Goal: Task Accomplishment & Management: Manage account settings

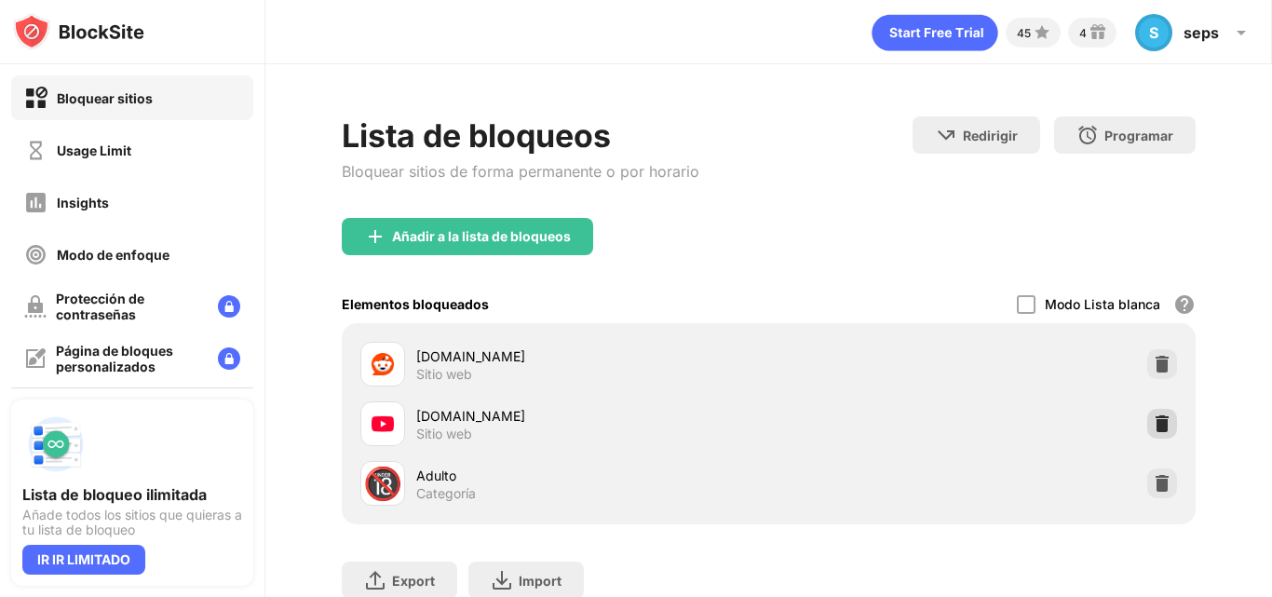
click at [1153, 431] on img at bounding box center [1162, 424] width 19 height 19
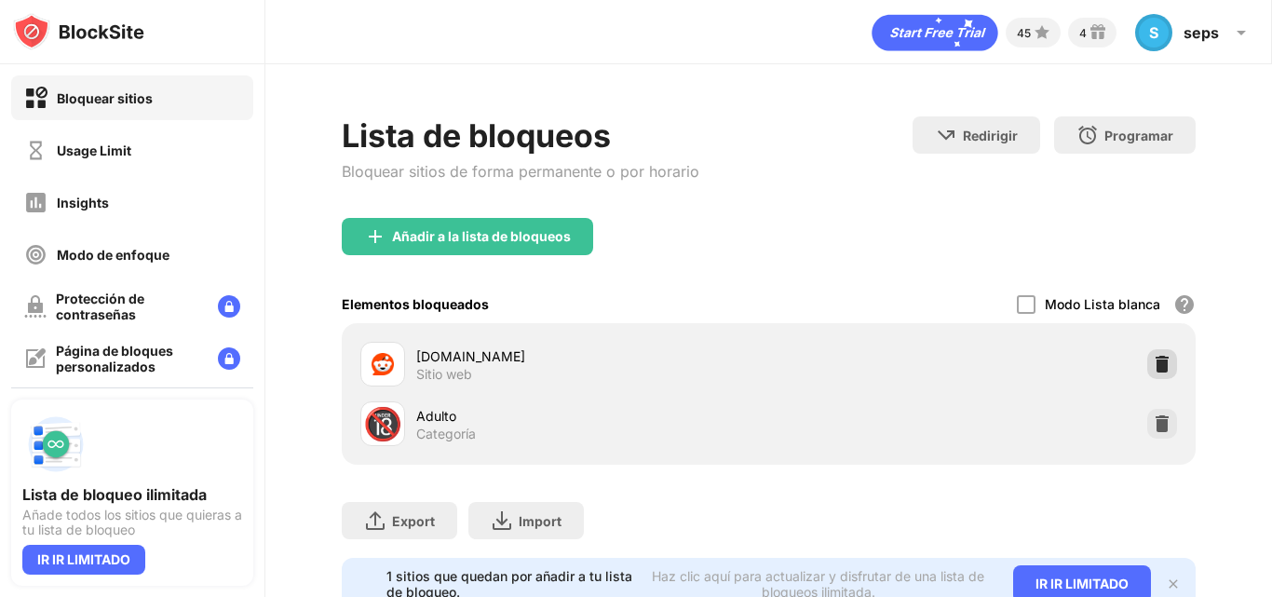
click at [1153, 363] on img at bounding box center [1162, 364] width 19 height 19
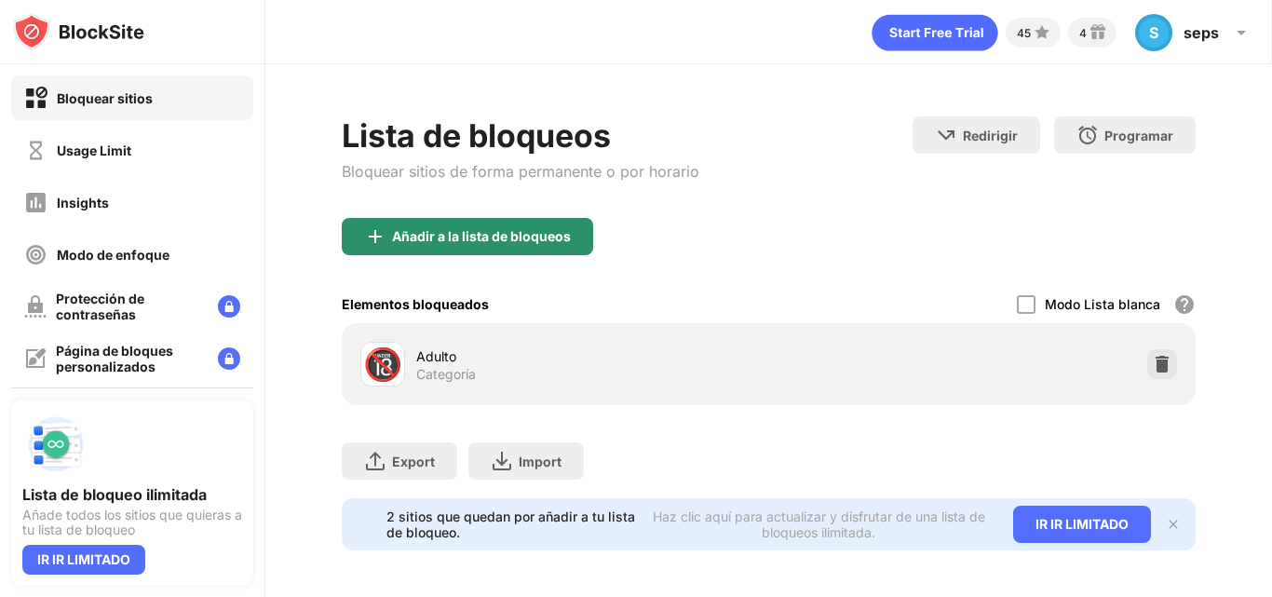
click at [508, 242] on div "Añadir a la lista de bloqueos" at bounding box center [481, 236] width 179 height 15
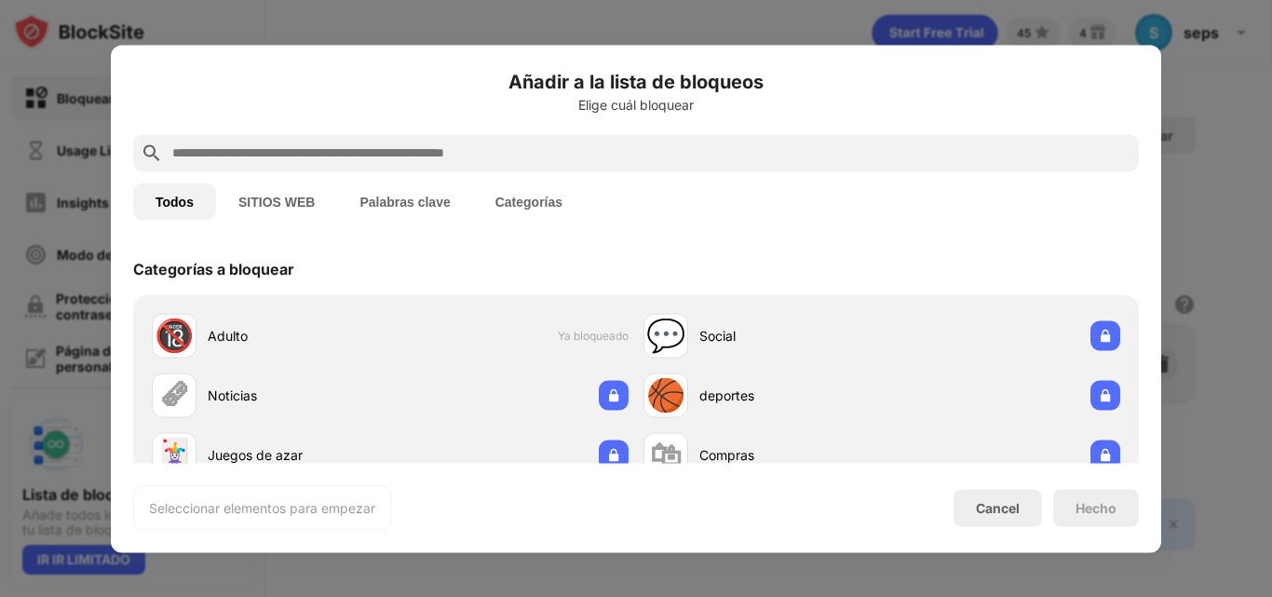
click at [460, 152] on input "text" at bounding box center [650, 153] width 961 height 22
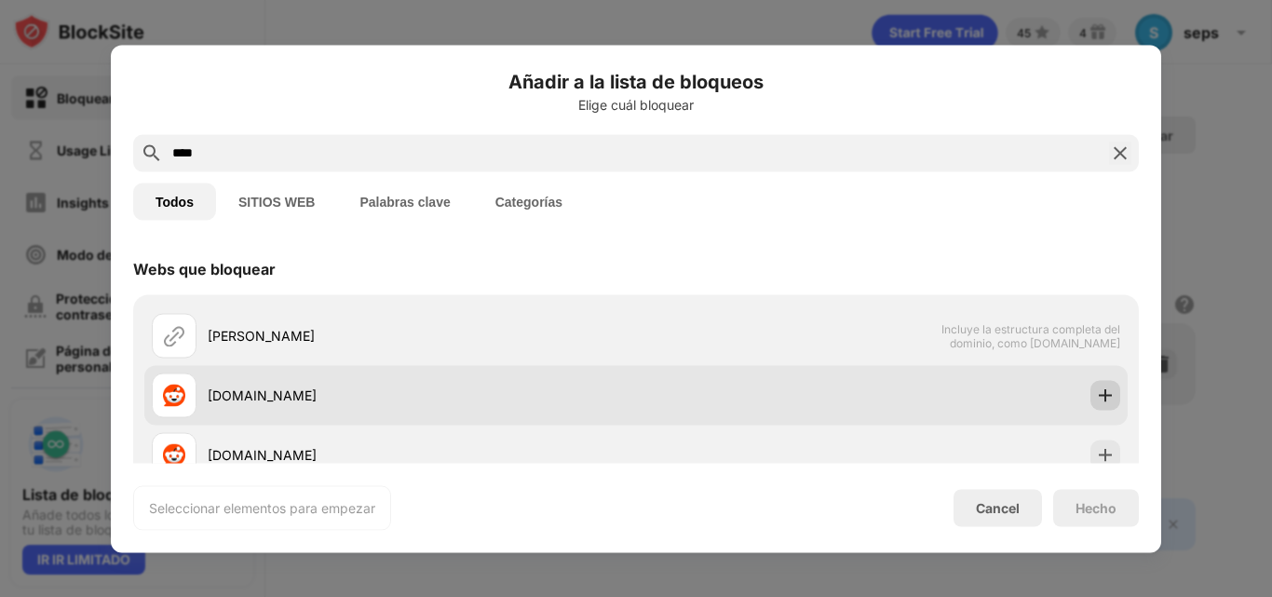
type input "****"
click at [1098, 393] on img at bounding box center [1105, 395] width 19 height 19
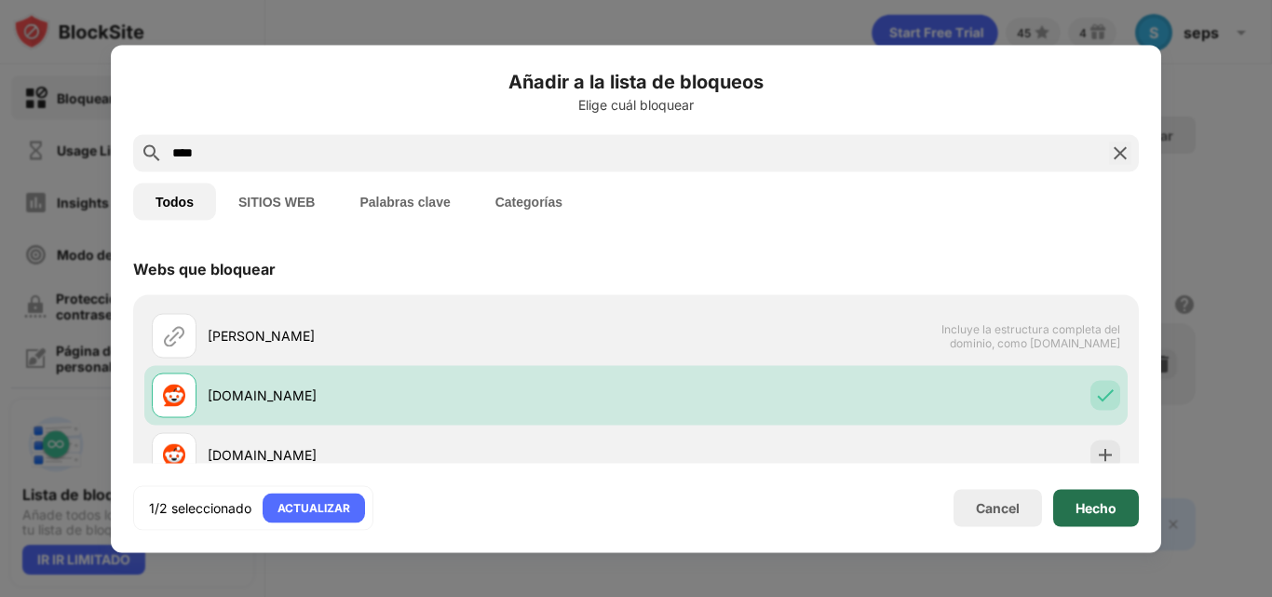
click at [1091, 504] on div "Hecho" at bounding box center [1096, 507] width 41 height 15
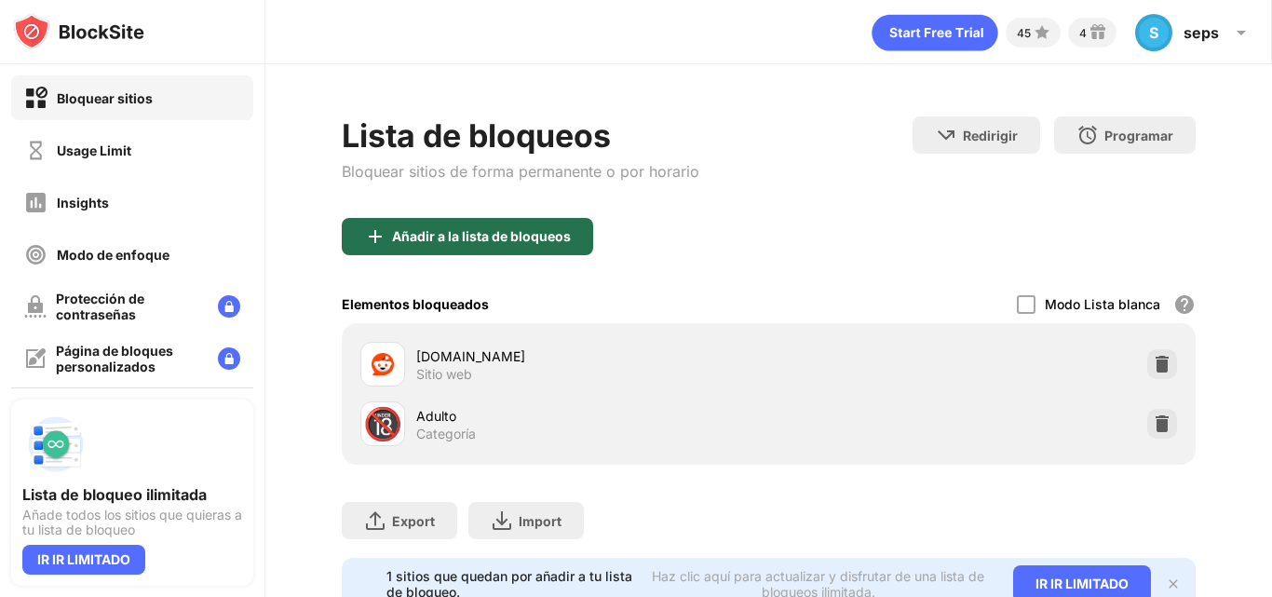
click at [491, 239] on div "Añadir a la lista de bloqueos" at bounding box center [481, 236] width 179 height 15
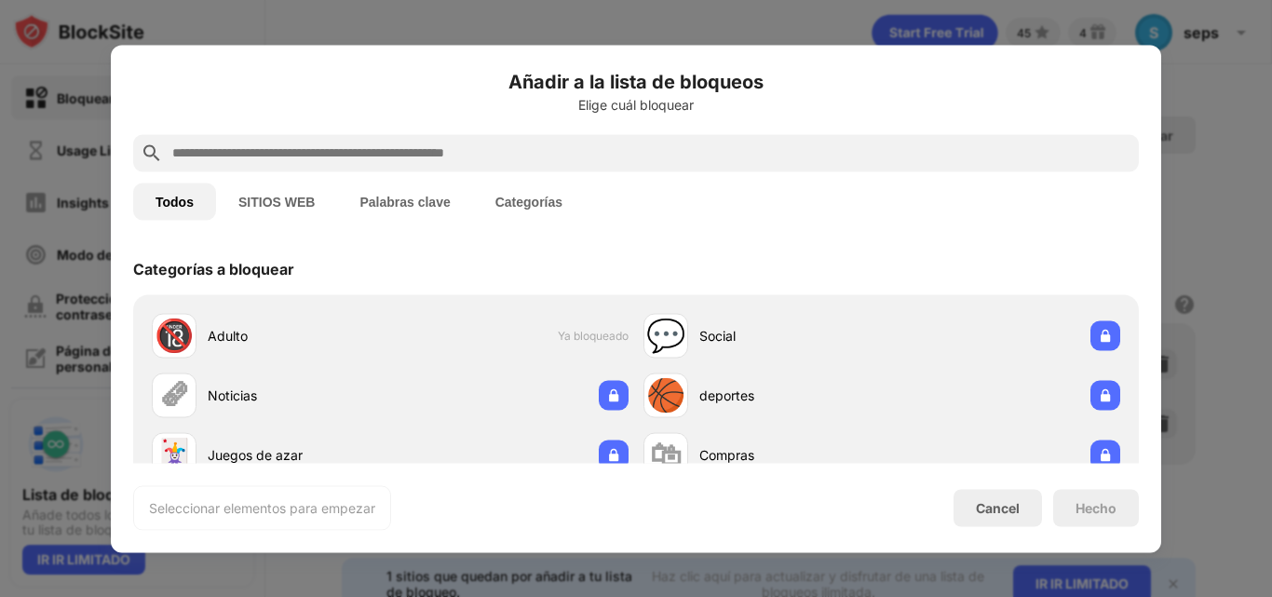
click at [543, 148] on input "text" at bounding box center [650, 153] width 961 height 22
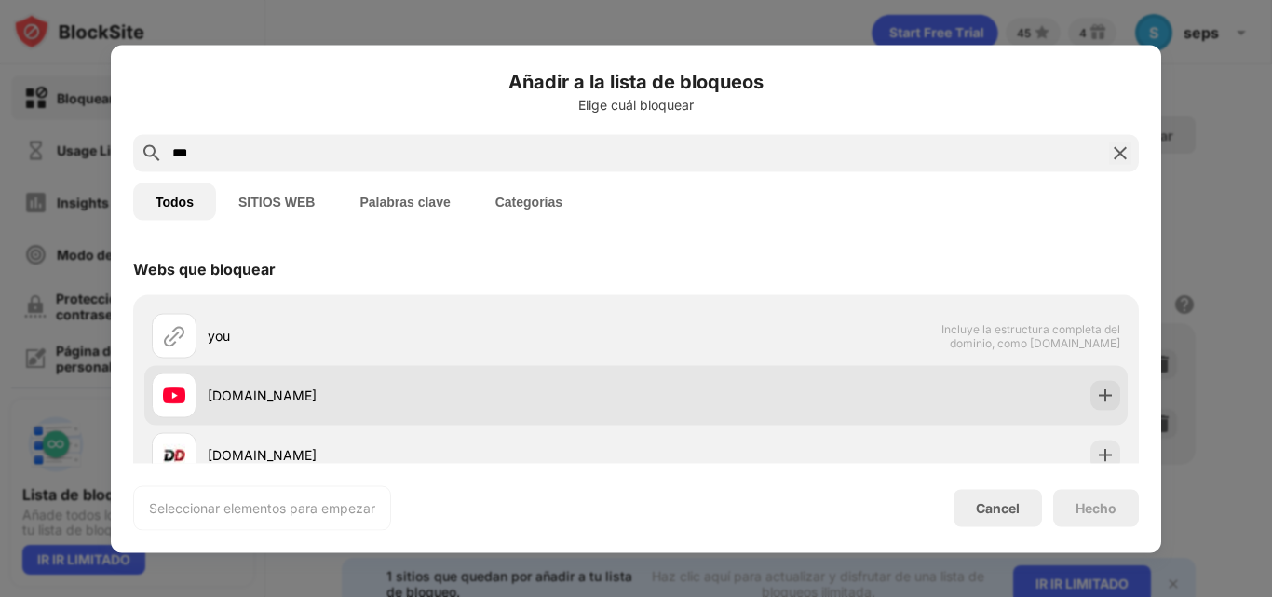
type input "***"
click at [1091, 402] on div at bounding box center [1106, 395] width 30 height 30
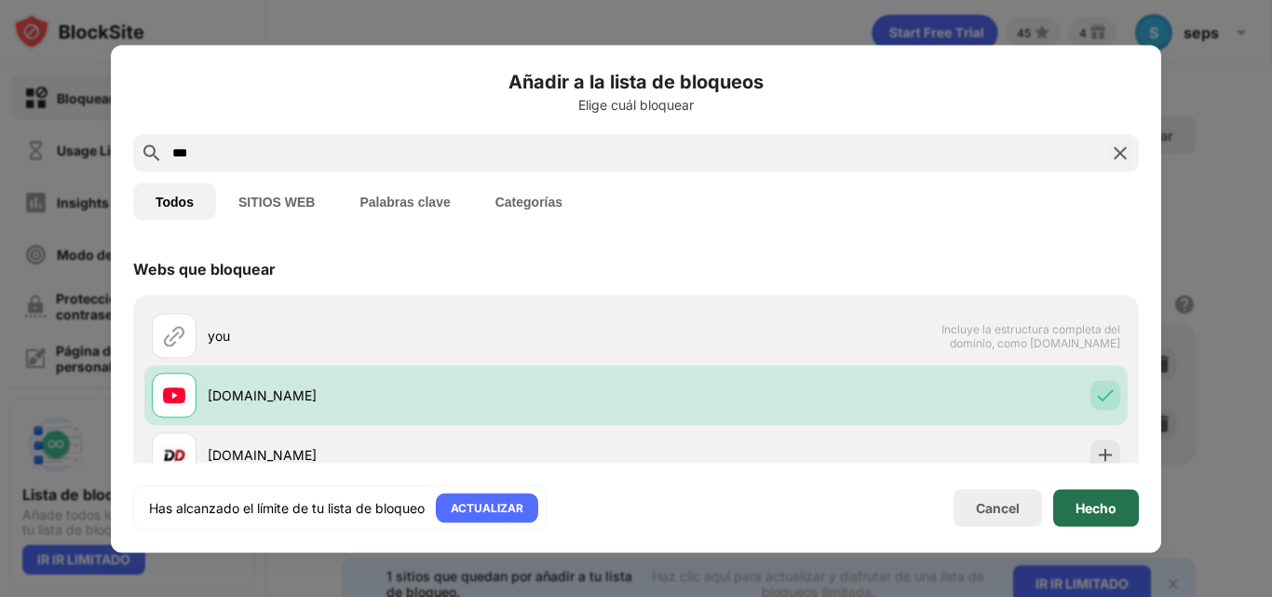
click at [1094, 508] on div "Hecho" at bounding box center [1096, 507] width 41 height 15
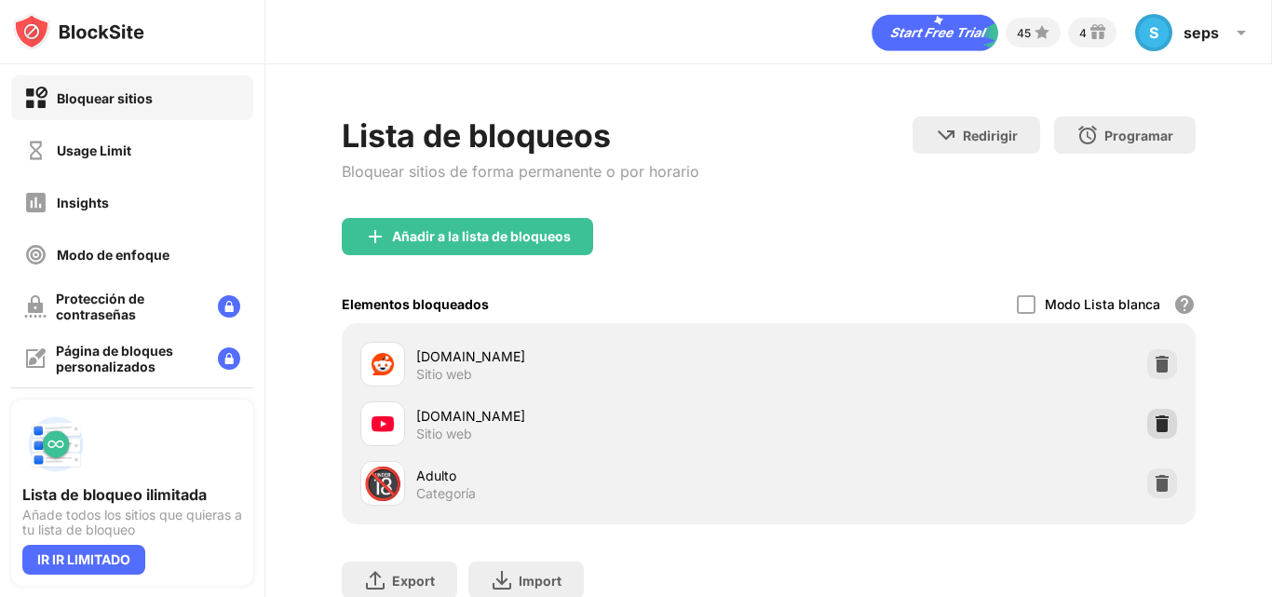
click at [1153, 432] on img at bounding box center [1162, 424] width 19 height 19
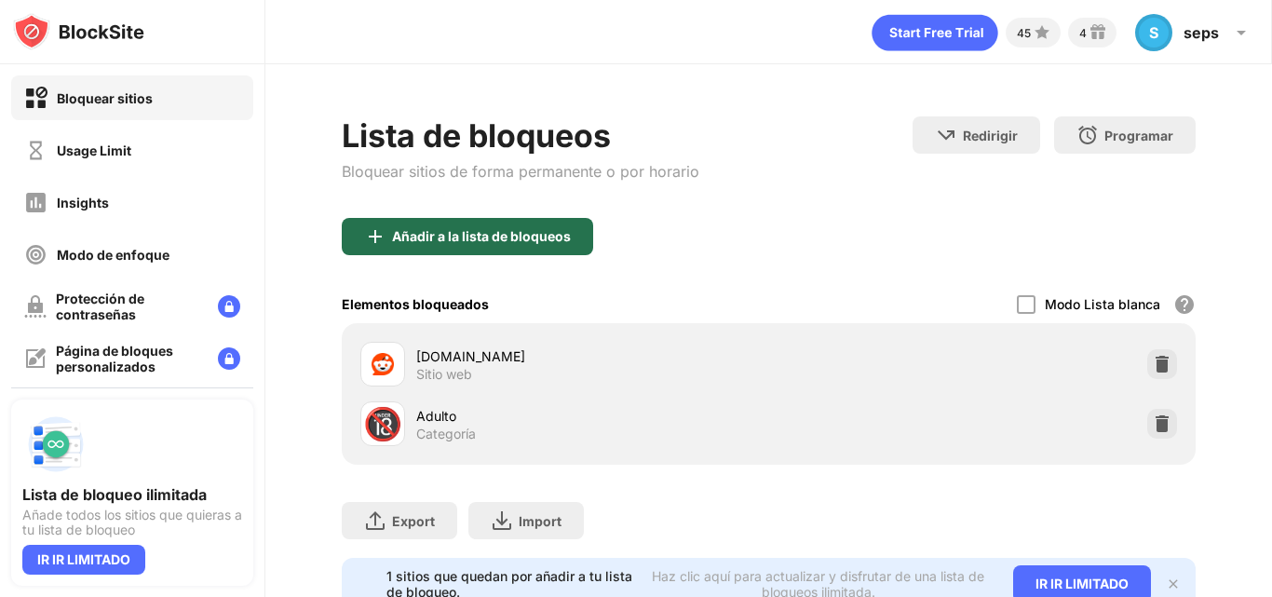
click at [472, 235] on div "Añadir a la lista de bloqueos" at bounding box center [481, 236] width 179 height 15
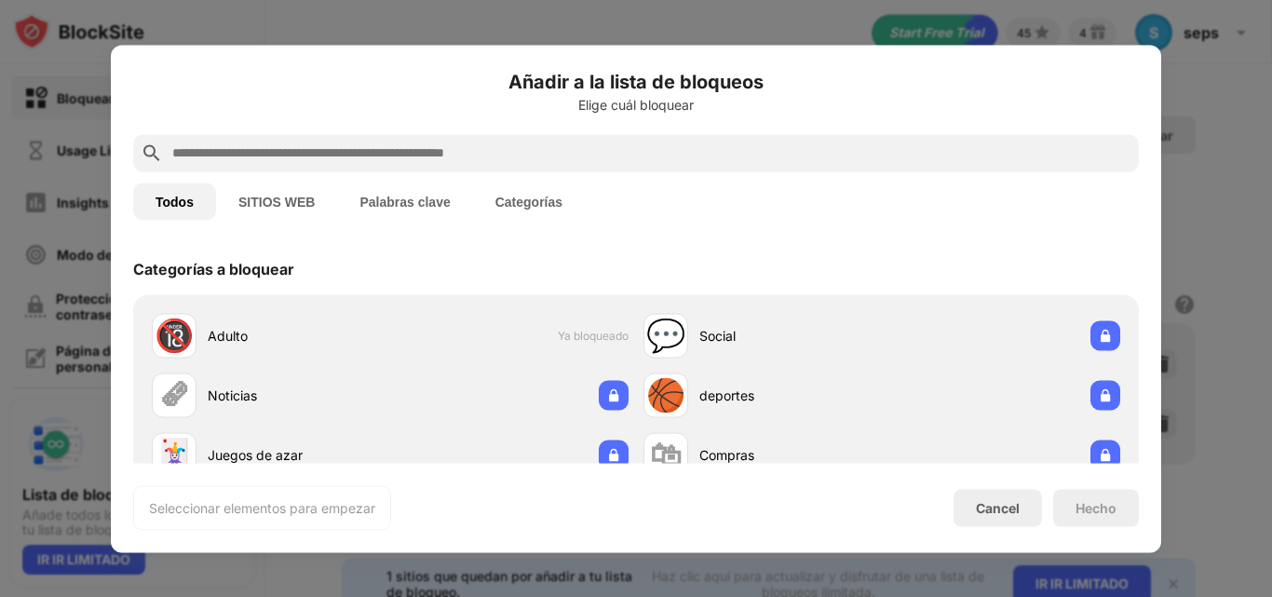
click at [421, 154] on input "text" at bounding box center [650, 153] width 961 height 22
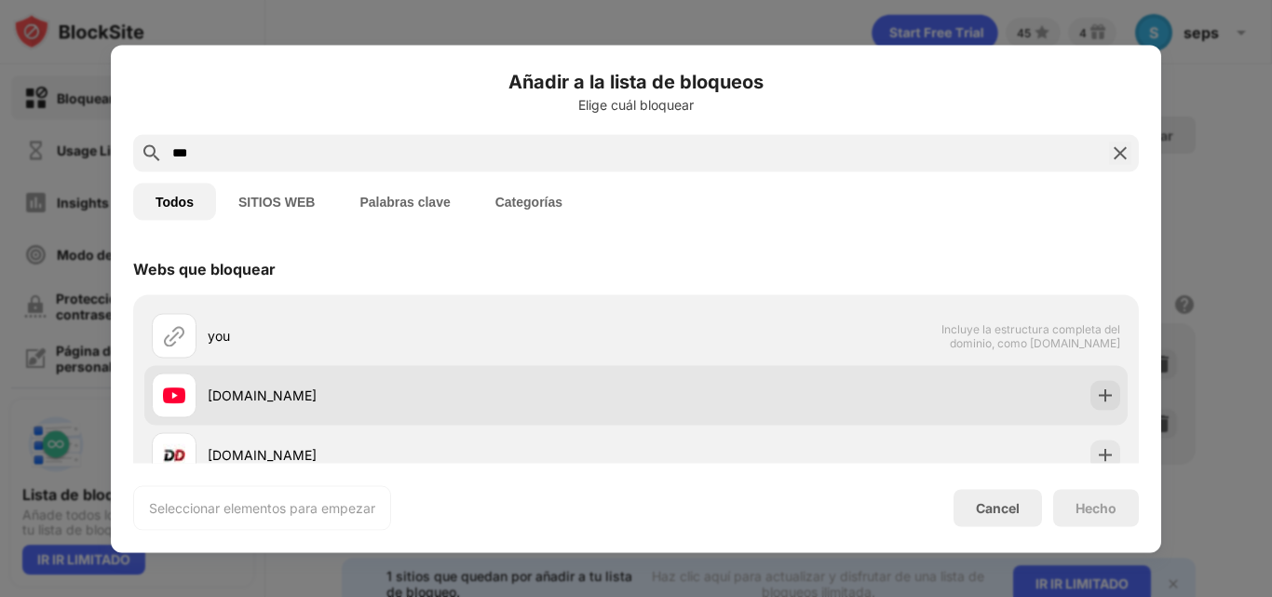
type input "***"
click at [1093, 412] on div "[DOMAIN_NAME]" at bounding box center [636, 395] width 984 height 60
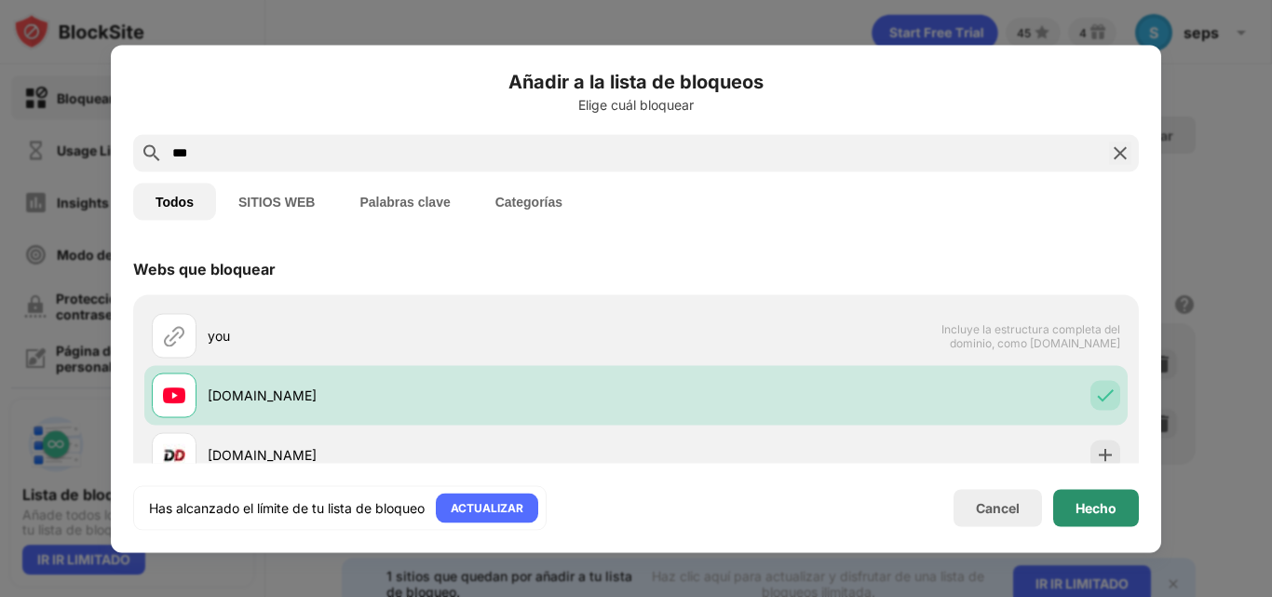
click at [1111, 516] on div "Hecho" at bounding box center [1097, 507] width 86 height 37
